Goal: Communication & Community: Share content

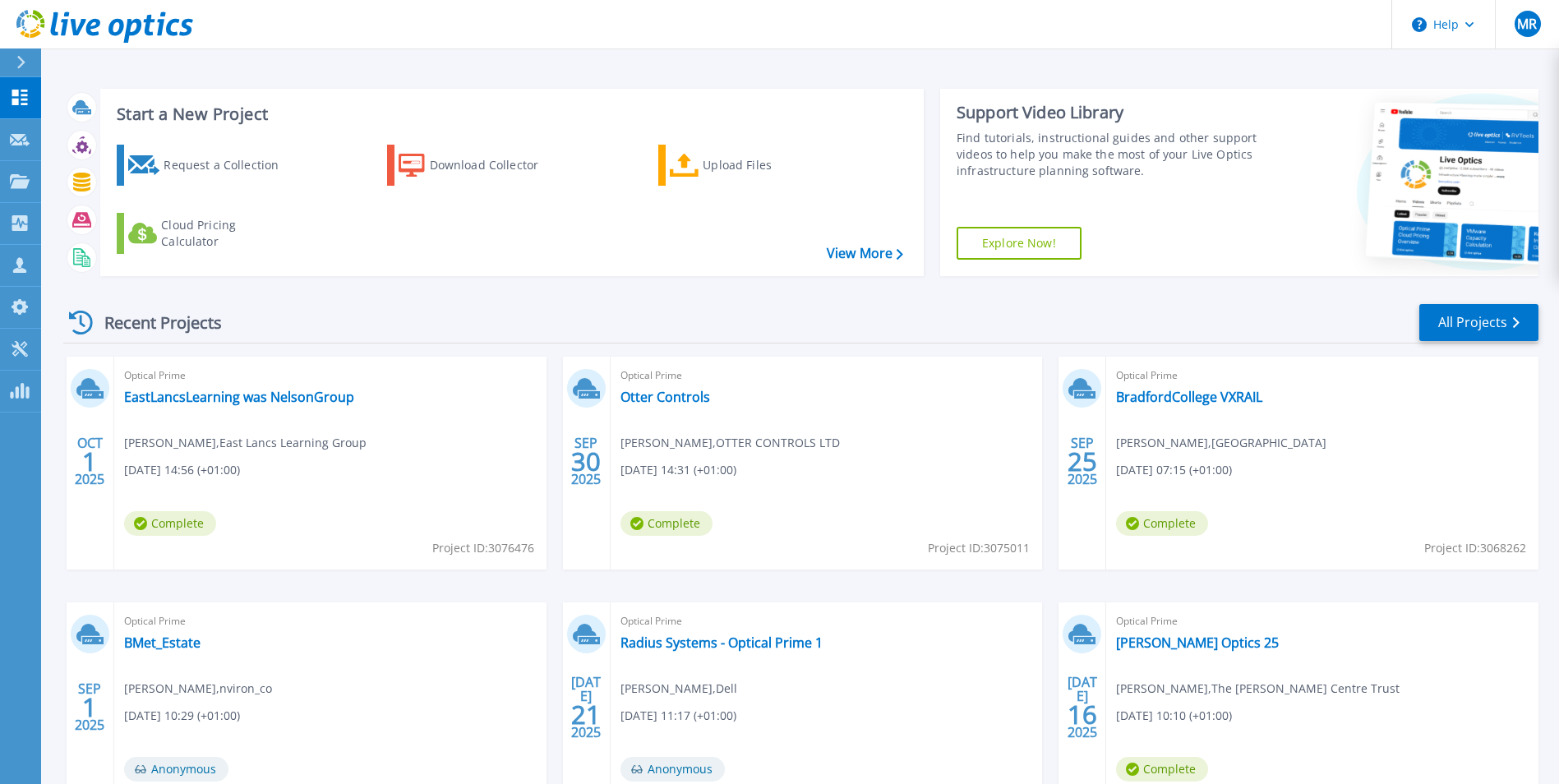
click at [1181, 652] on div "Optical Prime Lowry Optics 25 Darren Mullin , The Lowry Centre Trust 07/16/2025…" at bounding box center [1322, 709] width 433 height 213
click at [1181, 647] on link "Lowry Optics 25" at bounding box center [1197, 643] width 163 height 17
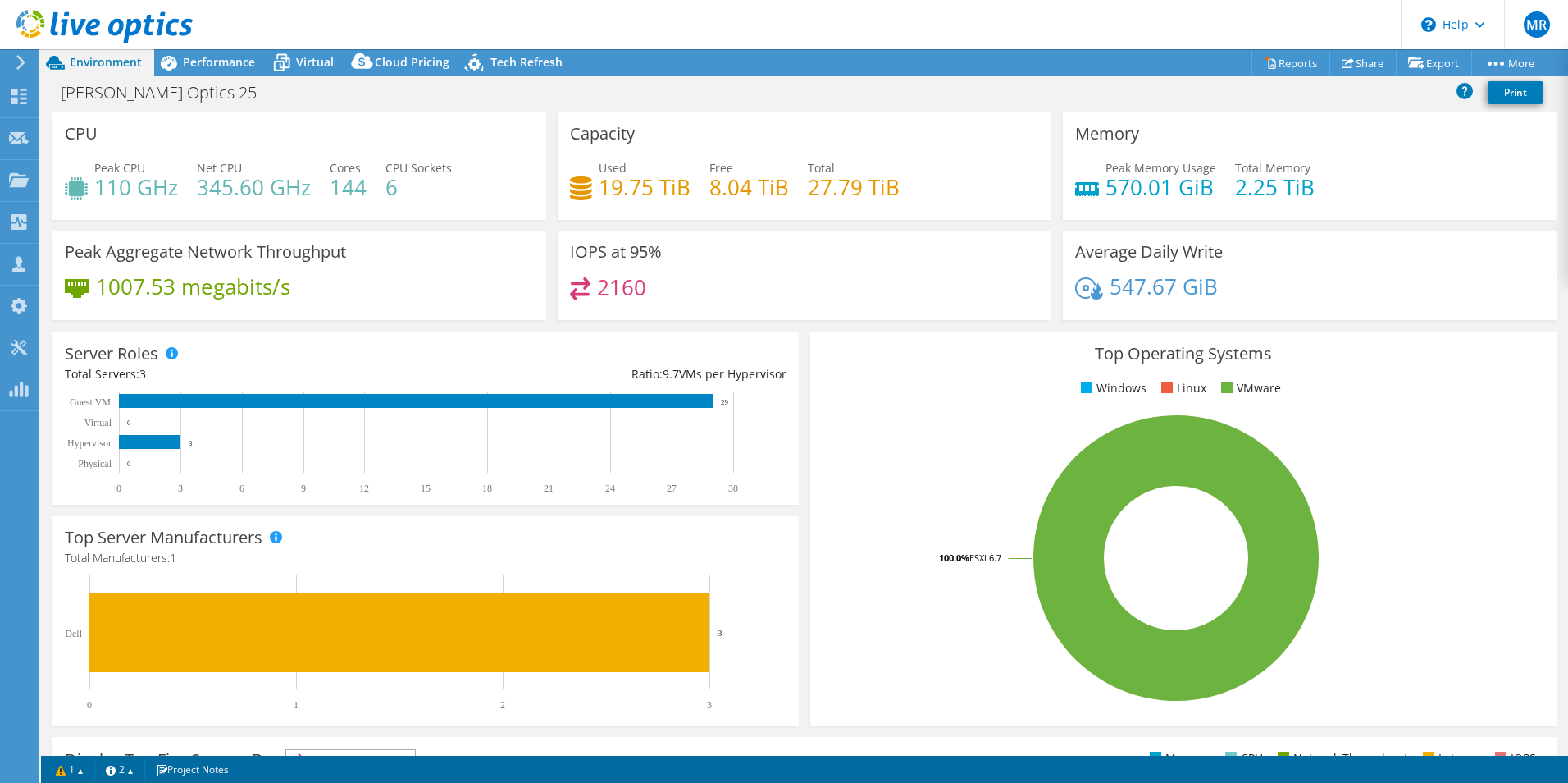
select select "EULondon"
select select "GBP"
click at [1358, 59] on link "Share" at bounding box center [1363, 62] width 67 height 25
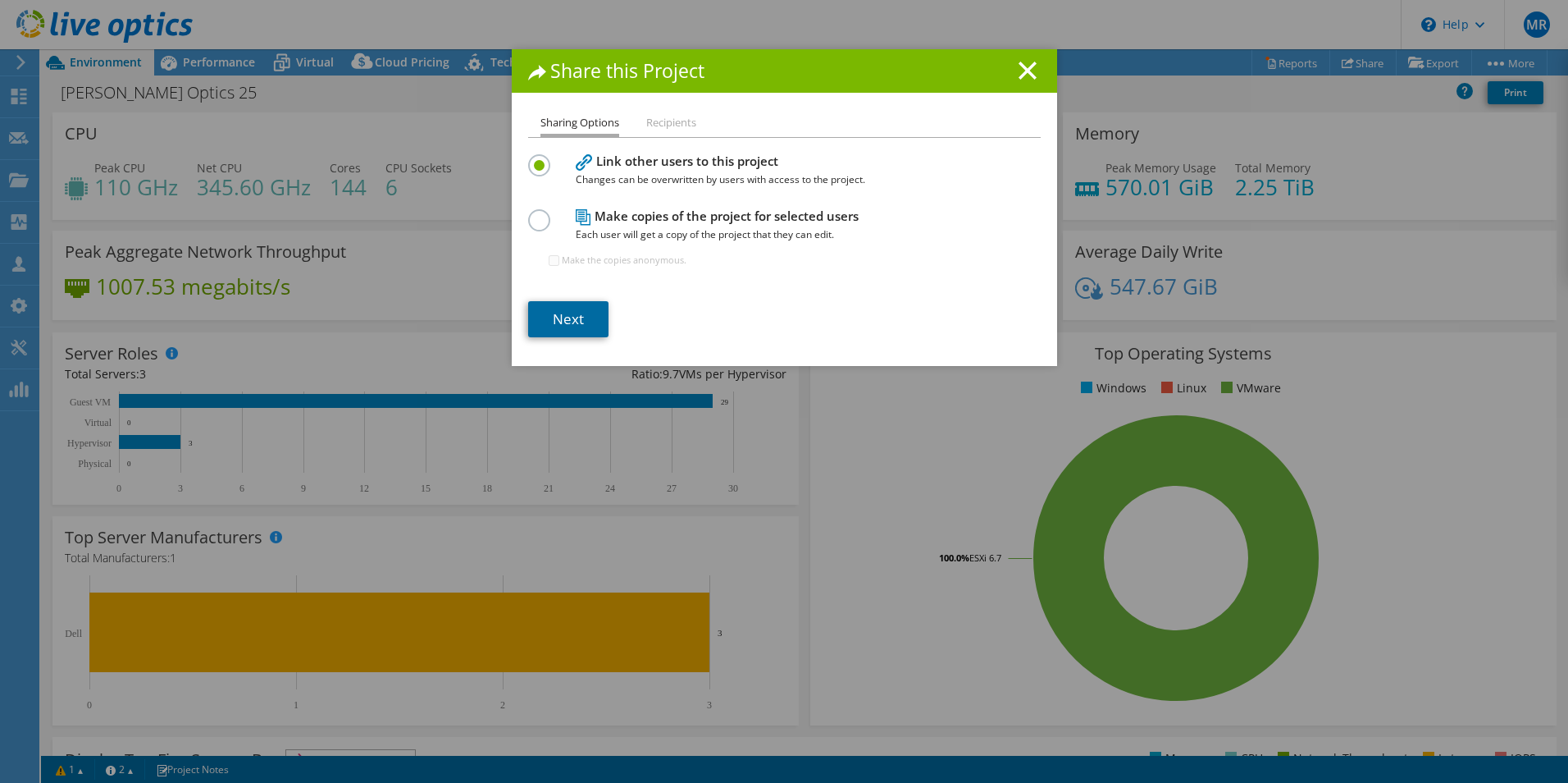
click at [550, 321] on link "Next" at bounding box center [568, 319] width 81 height 36
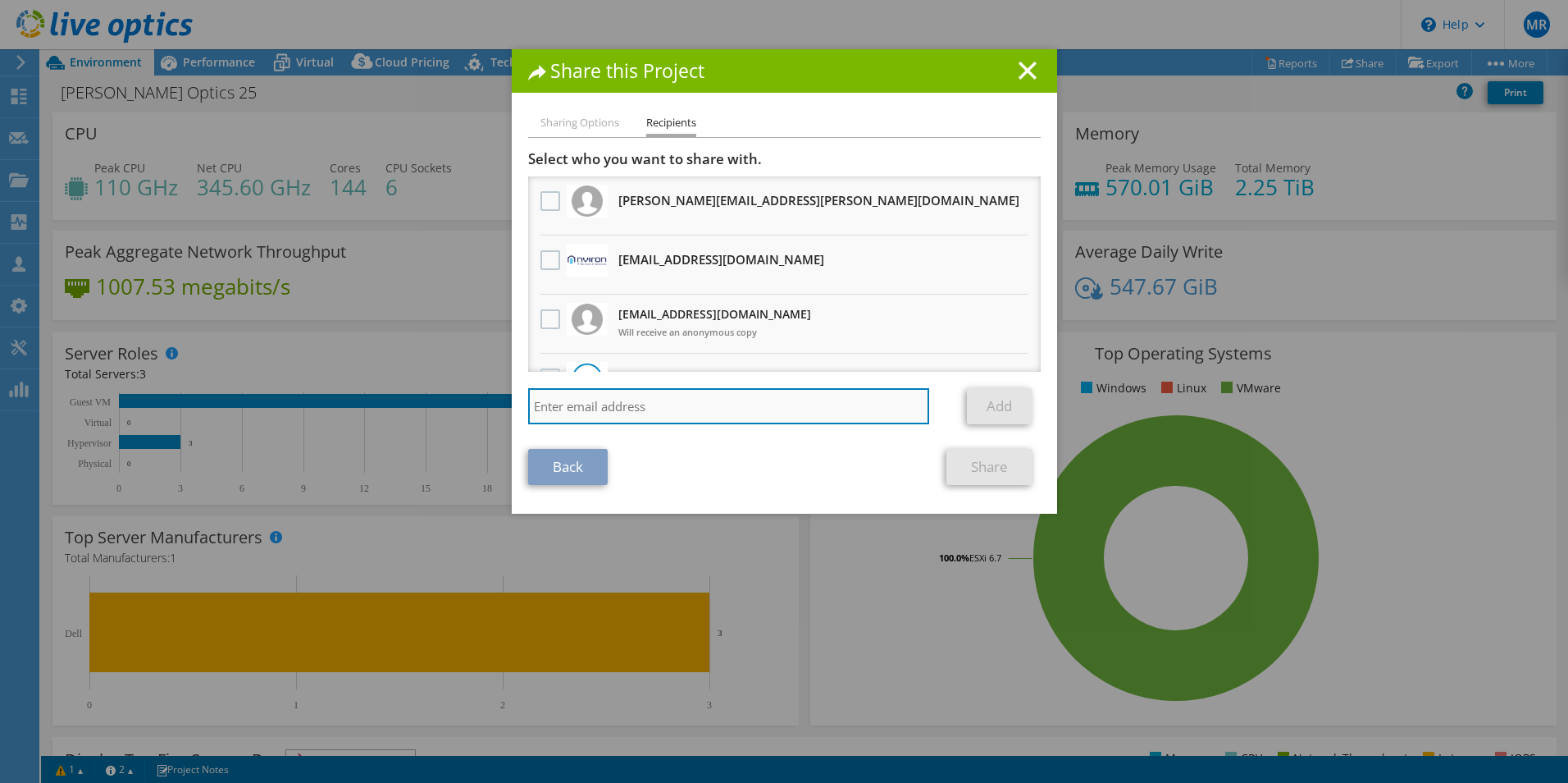
click at [749, 405] on input "search" at bounding box center [729, 406] width 402 height 36
type input "dsmall@nviron.co.uk"
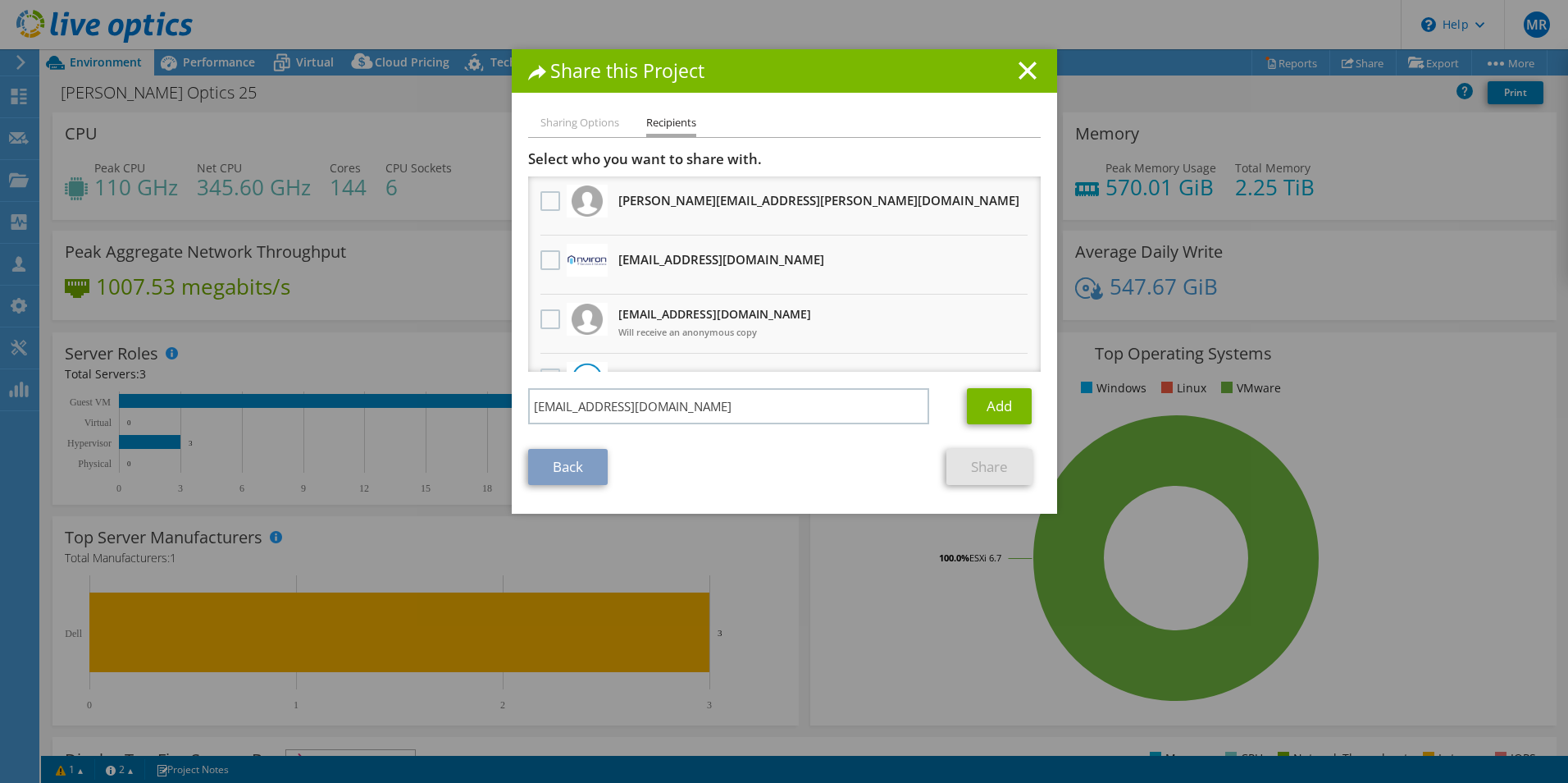
click at [767, 482] on div "Back Share" at bounding box center [784, 466] width 512 height 36
click at [1039, 400] on div "Sharing Options Recipients Link other users to this project Changes can be over…" at bounding box center [784, 313] width 545 height 400
click at [1010, 407] on link "Add" at bounding box center [1000, 406] width 65 height 36
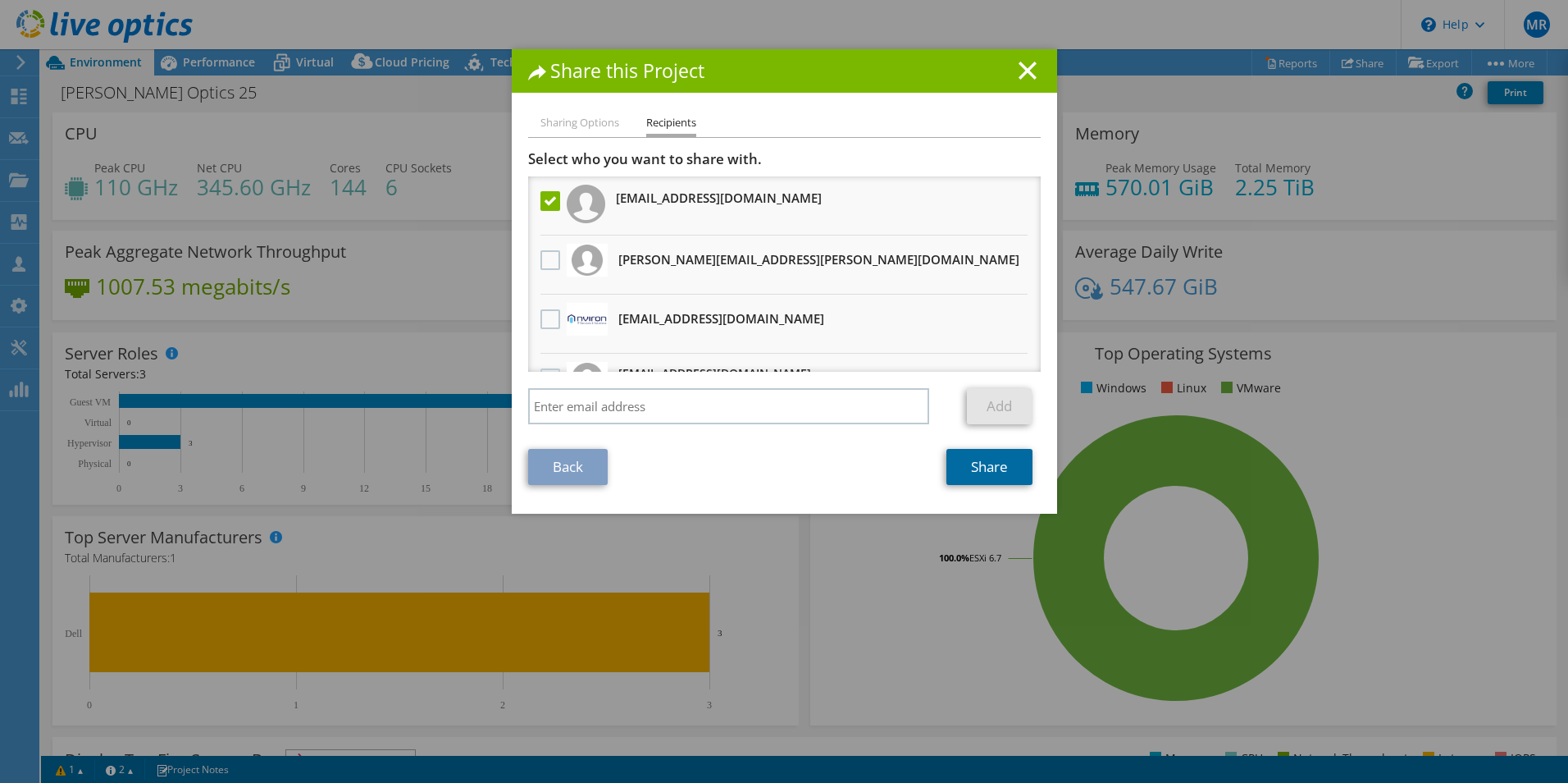
click at [998, 469] on link "Share" at bounding box center [989, 466] width 86 height 36
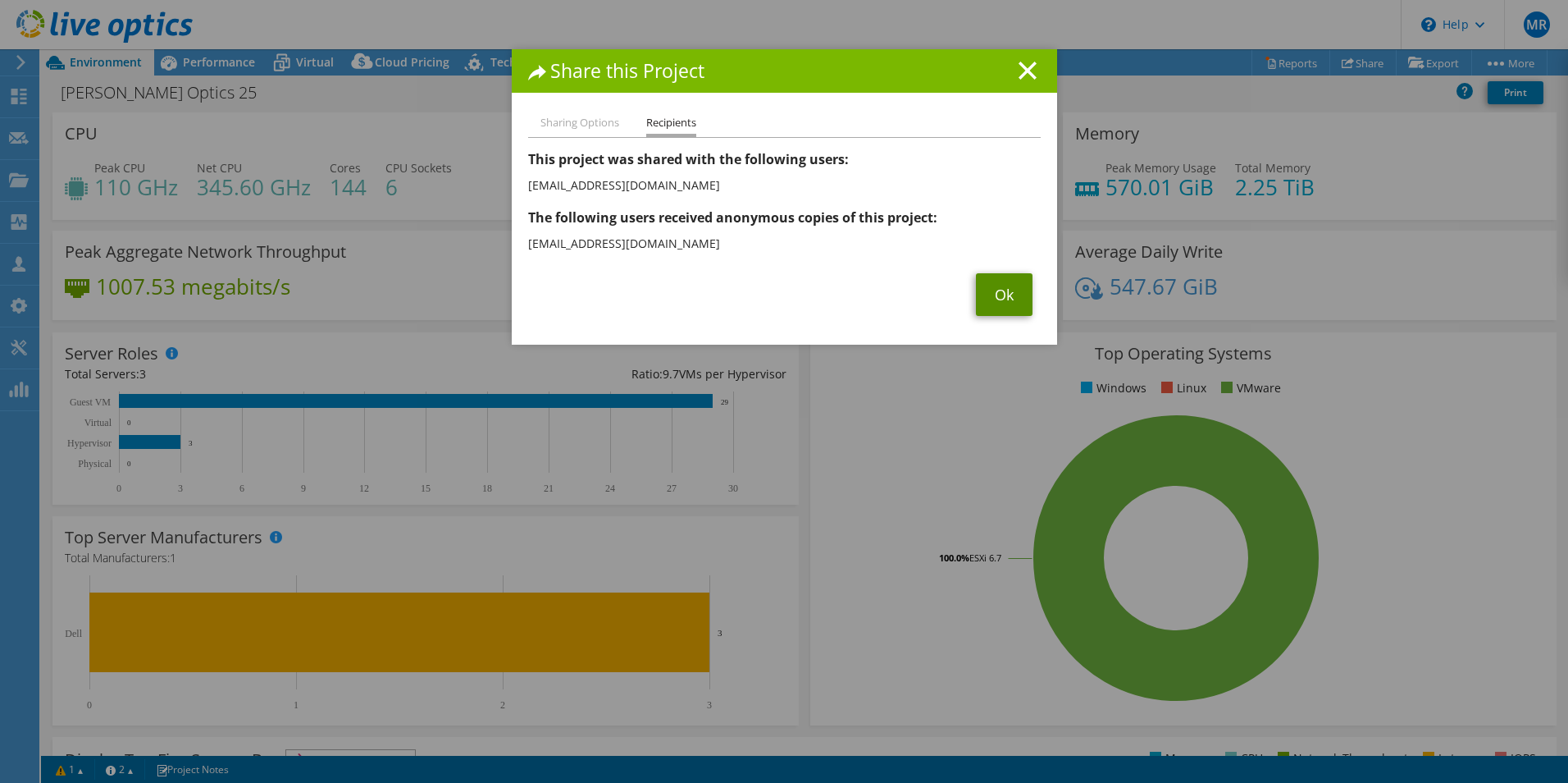
click at [998, 294] on link "Ok" at bounding box center [1004, 294] width 57 height 43
